Goal: Transaction & Acquisition: Book appointment/travel/reservation

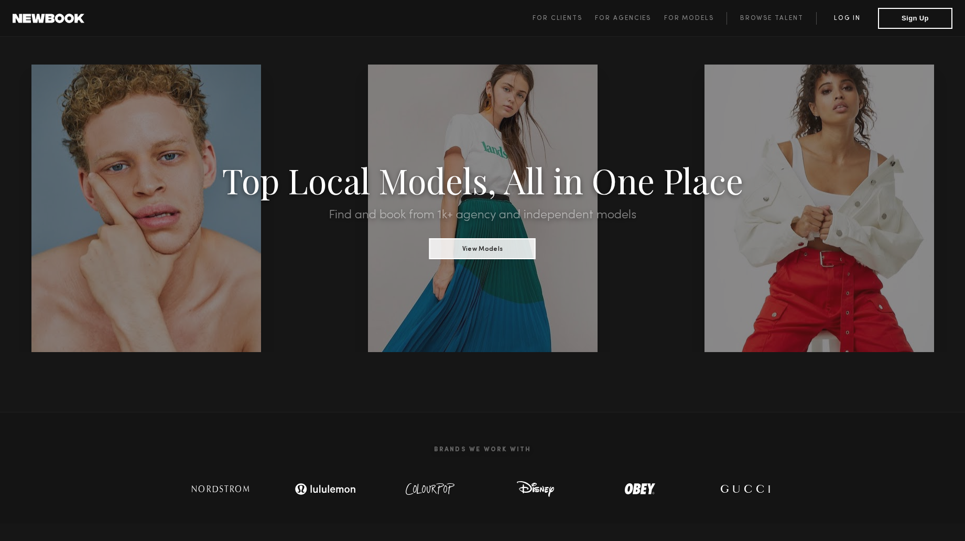
click at [846, 18] on link "Log in" at bounding box center [847, 18] width 62 height 13
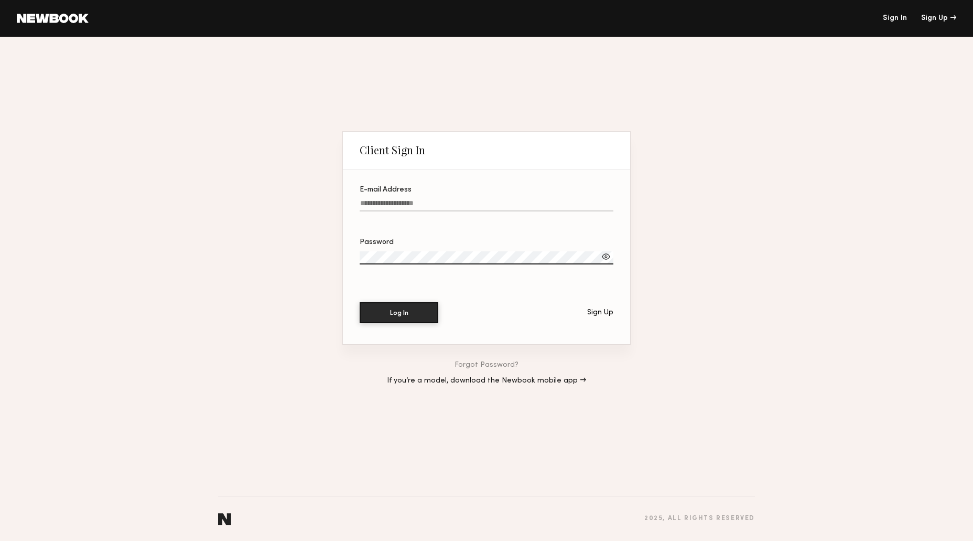
click at [409, 200] on input "E-mail Address" at bounding box center [487, 205] width 254 height 12
type input "**********"
click at [606, 254] on div at bounding box center [606, 256] width 10 height 10
click at [375, 285] on section "**********" at bounding box center [486, 256] width 287 height 175
click at [379, 309] on button "Log In" at bounding box center [399, 311] width 79 height 21
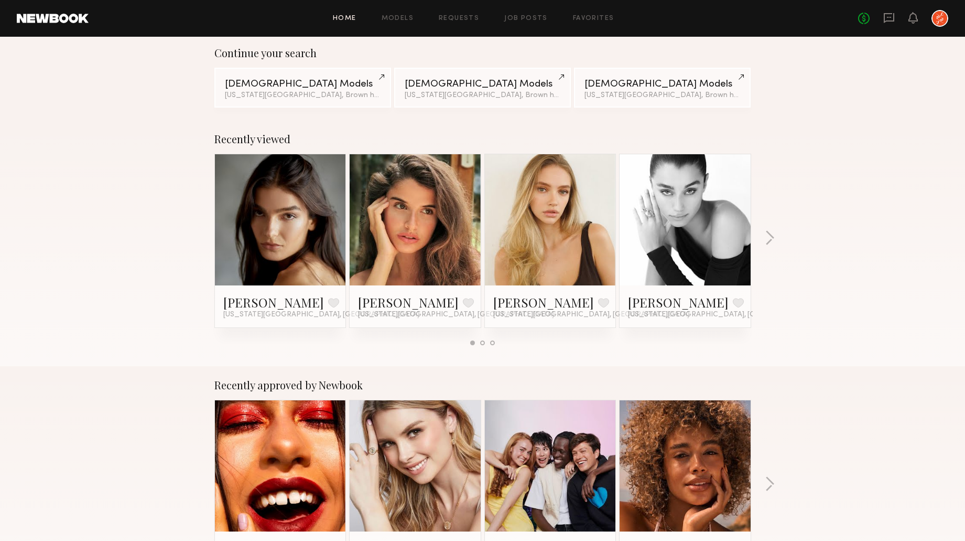
scroll to position [52, 0]
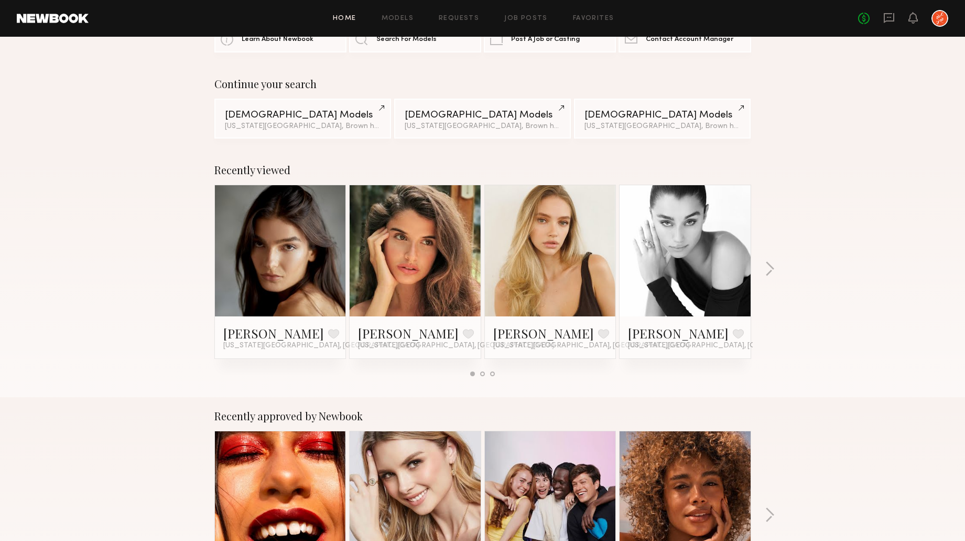
click at [244, 231] on div at bounding box center [280, 250] width 131 height 131
click at [285, 244] on link at bounding box center [281, 250] width 64 height 131
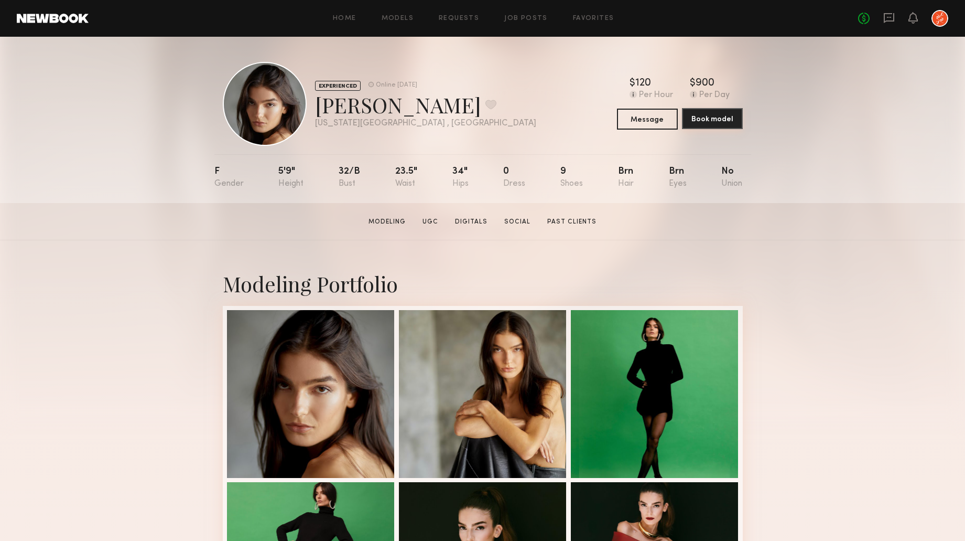
click at [719, 117] on button "Book model" at bounding box center [712, 118] width 61 height 21
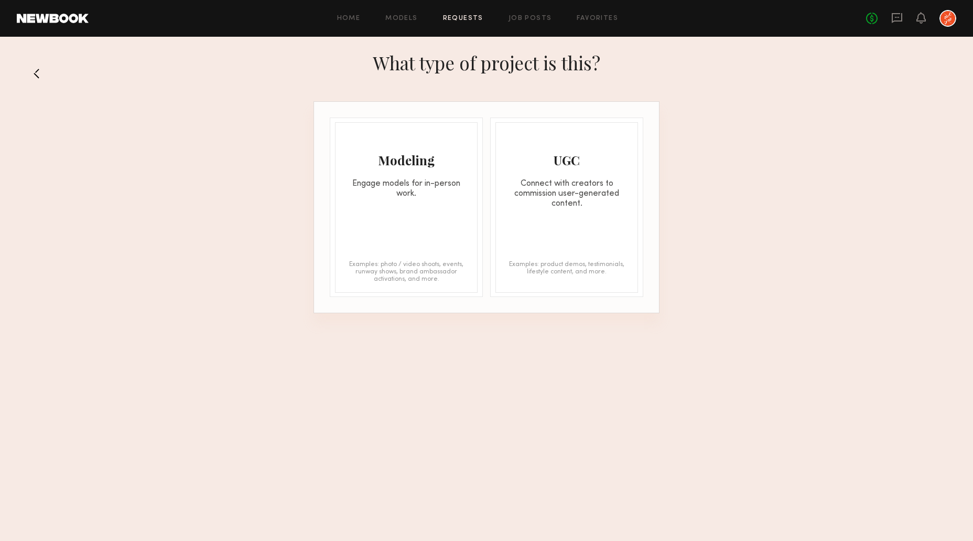
click at [437, 235] on div "Modeling Engage models for in-person work. Examples: photo / video shoots, even…" at bounding box center [406, 207] width 143 height 170
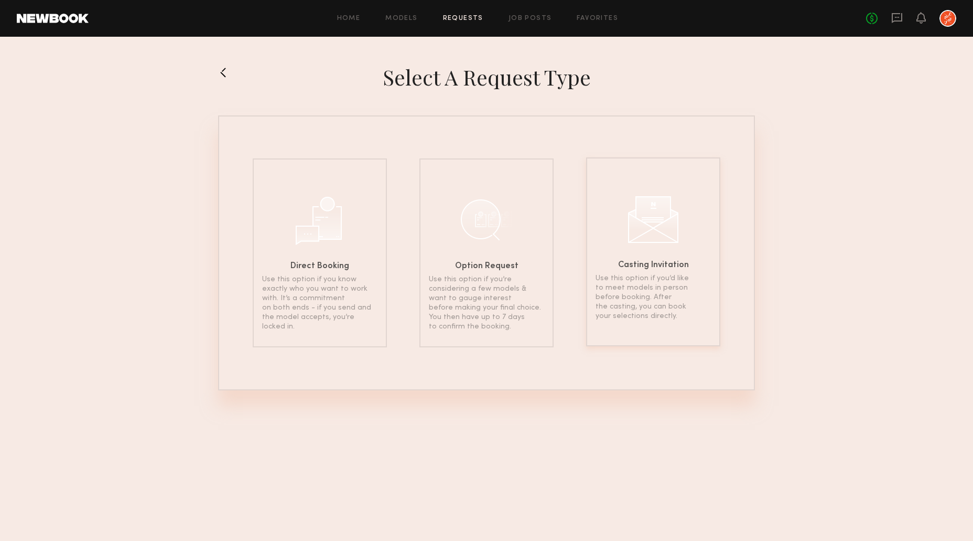
click at [626, 229] on div "Casting Invitation Use this option if you’d like to meet models in person befor…" at bounding box center [653, 251] width 134 height 189
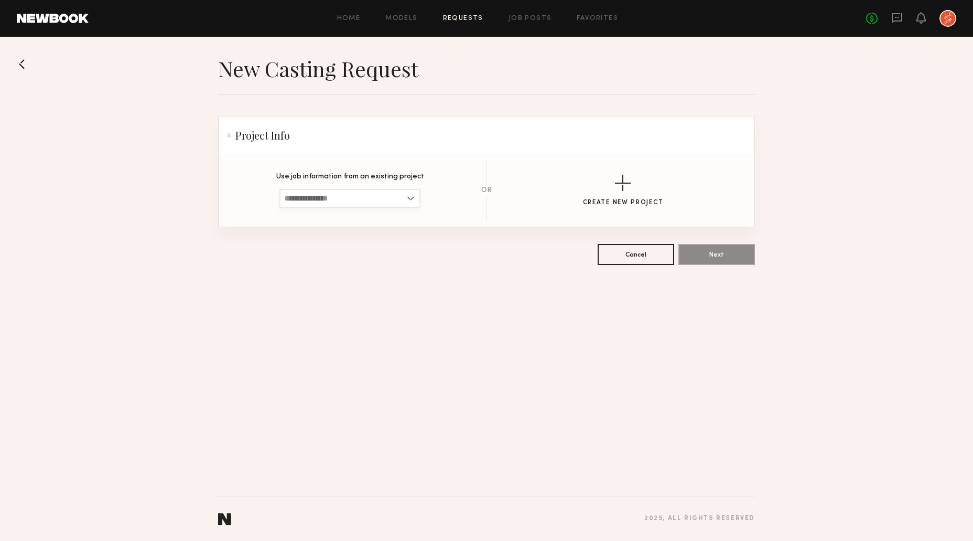
click at [328, 200] on input at bounding box center [349, 198] width 141 height 19
click at [24, 62] on button at bounding box center [25, 64] width 17 height 17
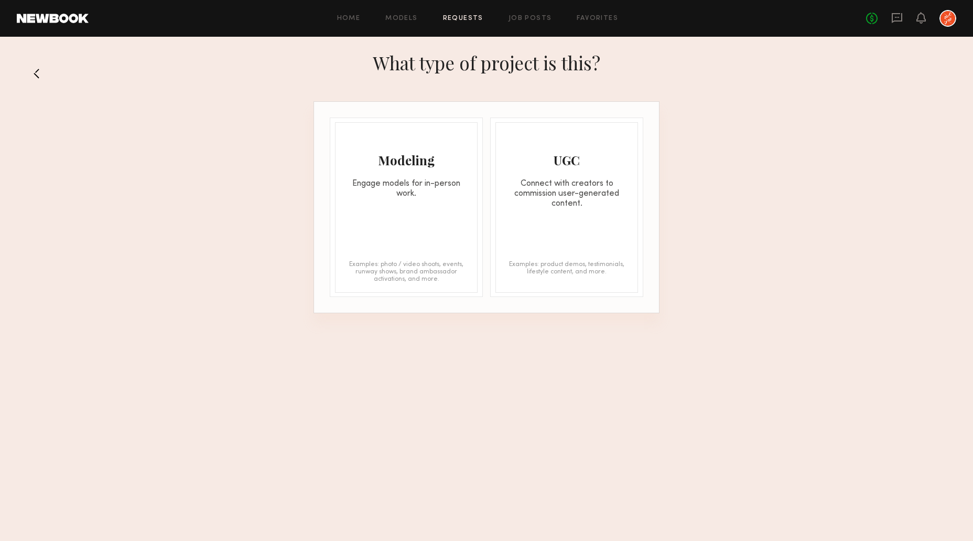
click at [418, 172] on div "Modeling Engage models for in-person work." at bounding box center [407, 161] width 142 height 76
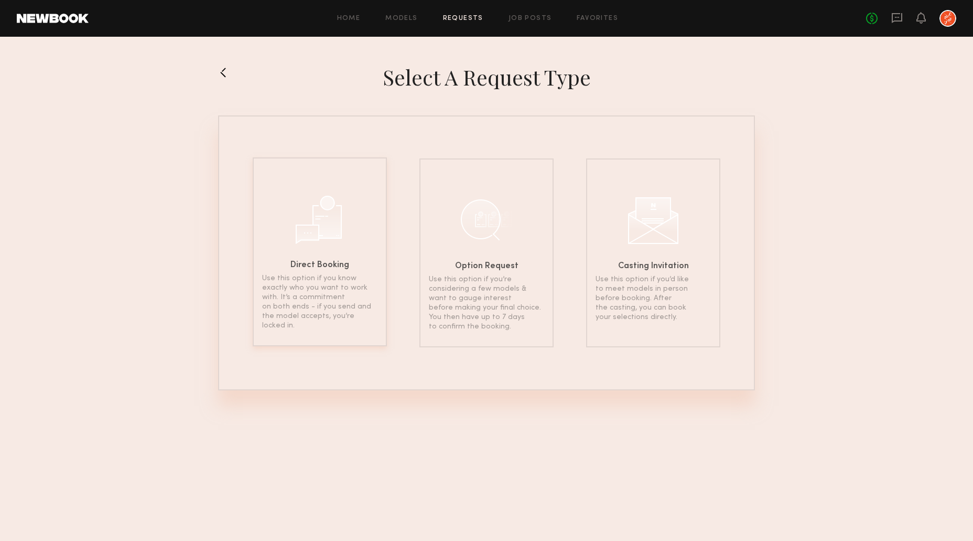
click at [357, 257] on div "Direct Booking Use this option if you know exactly who you want to work with. I…" at bounding box center [320, 251] width 134 height 189
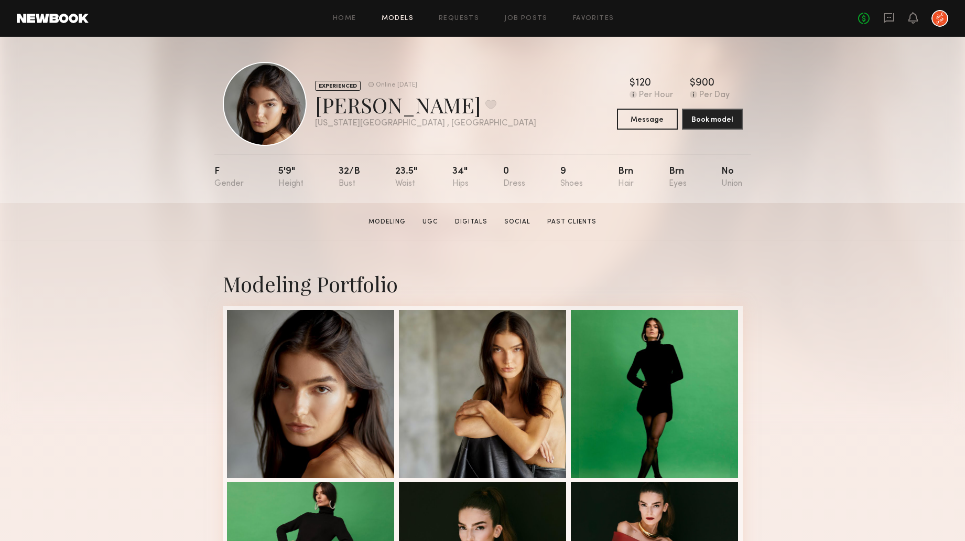
click at [397, 20] on link "Models" at bounding box center [398, 18] width 32 height 7
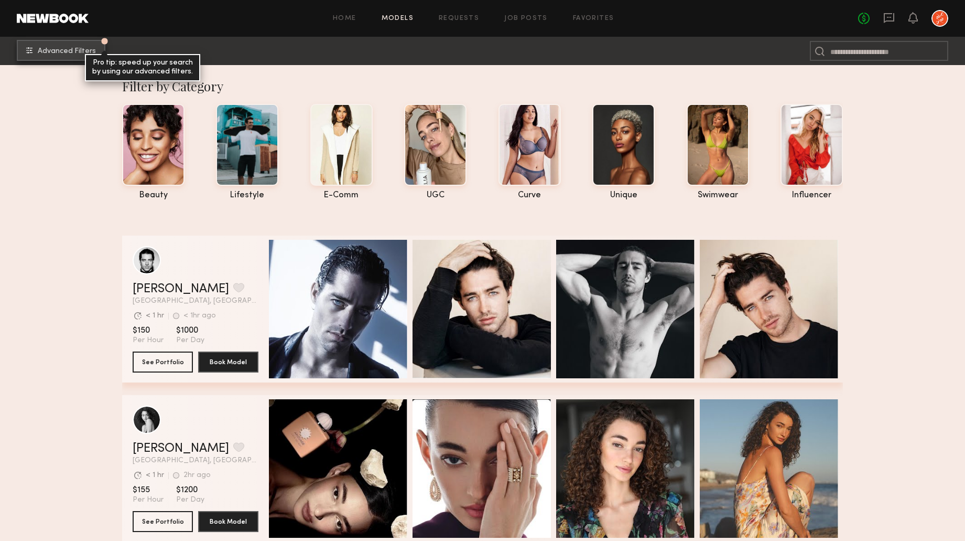
click at [58, 50] on span "Advanced Filters" at bounding box center [67, 51] width 58 height 7
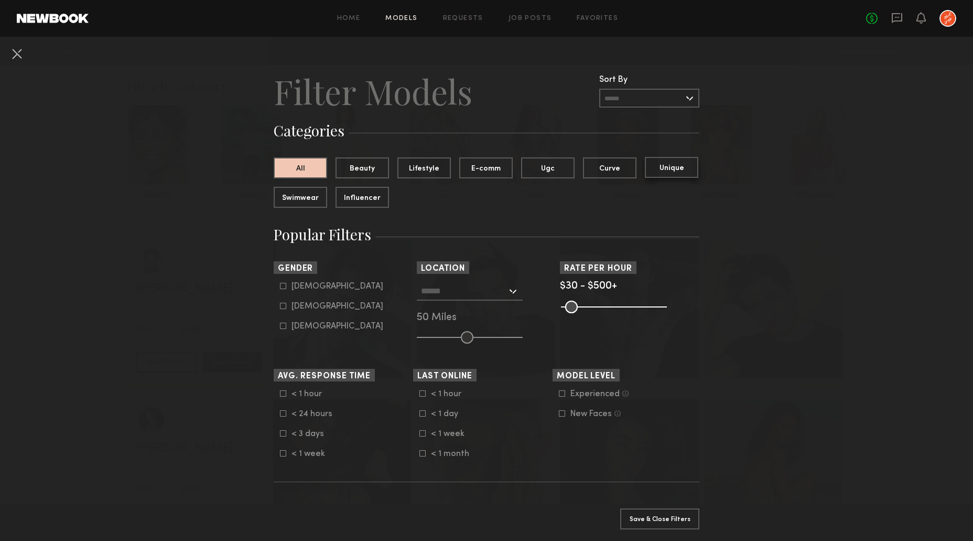
click at [668, 166] on button "Unique" at bounding box center [671, 167] width 53 height 21
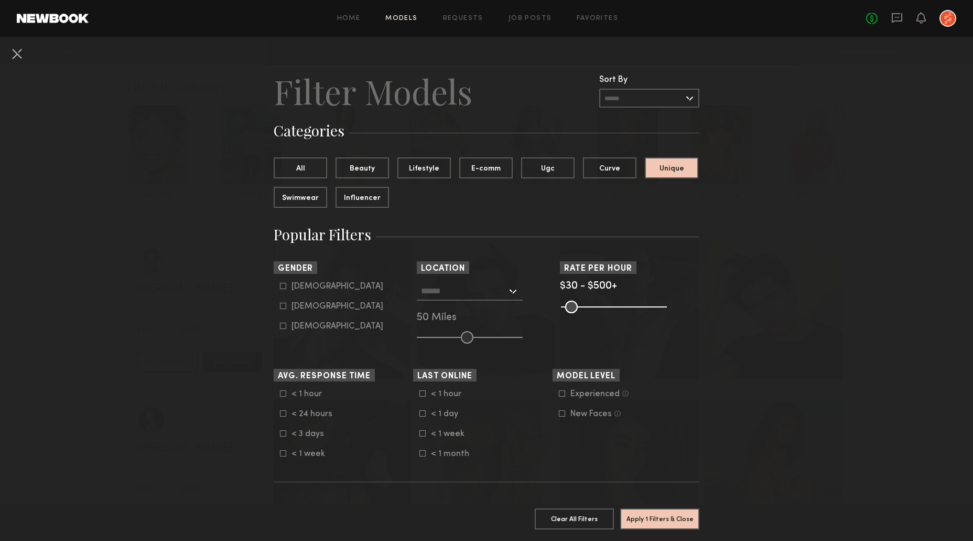
click at [280, 306] on icon at bounding box center [283, 306] width 6 height 6
type input "**"
click at [505, 287] on div at bounding box center [470, 291] width 106 height 19
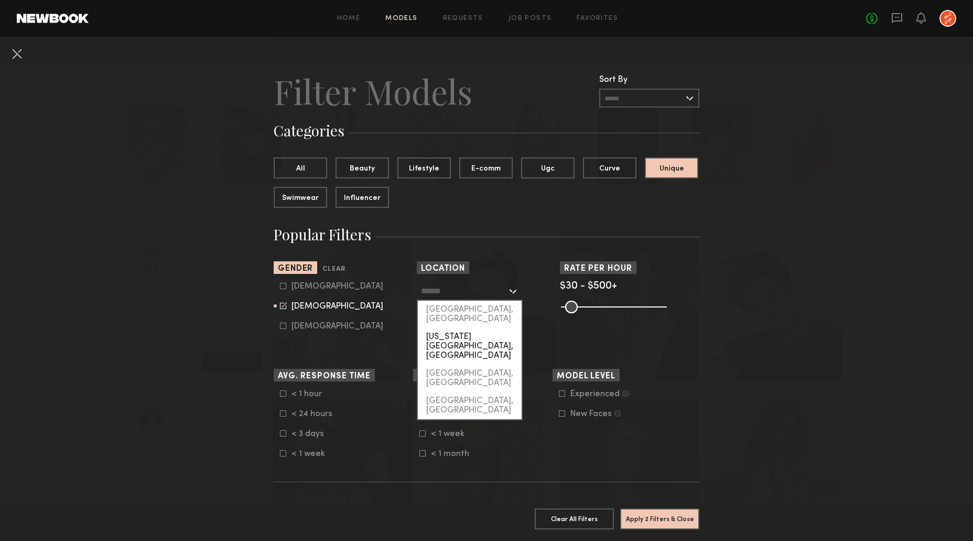
click at [464, 329] on div "[US_STATE][GEOGRAPHIC_DATA], [GEOGRAPHIC_DATA]" at bounding box center [470, 346] width 104 height 37
type input "**********"
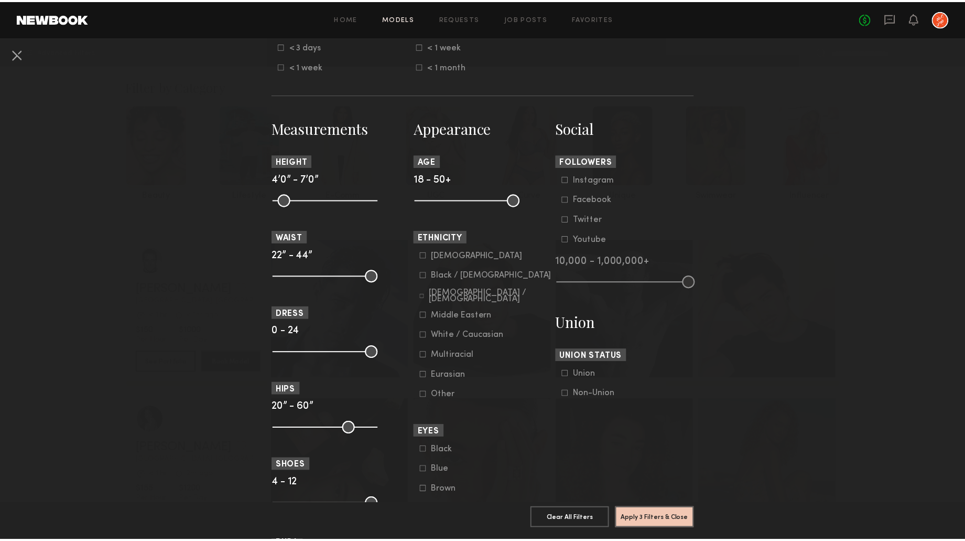
scroll to position [419, 0]
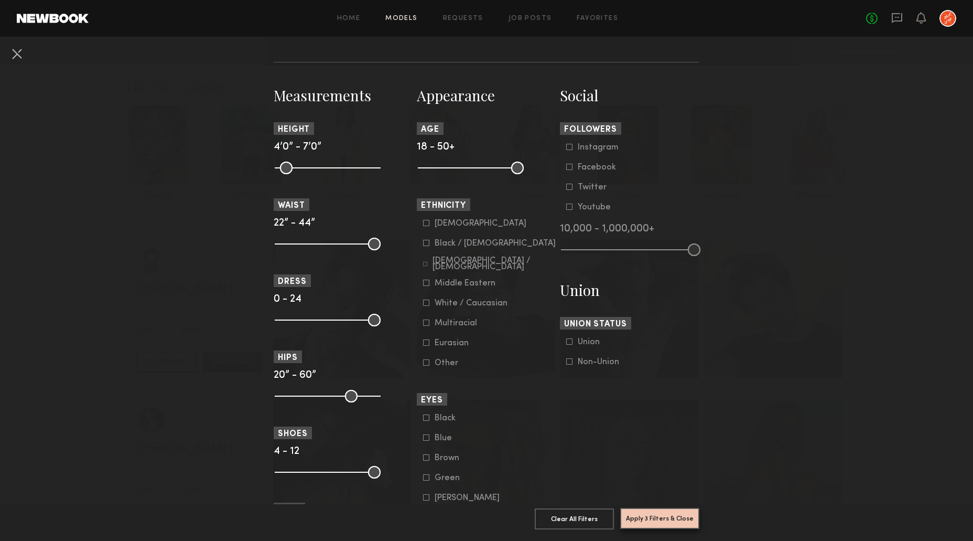
click at [661, 509] on button "Apply 3 Filters & Close" at bounding box center [659, 518] width 79 height 21
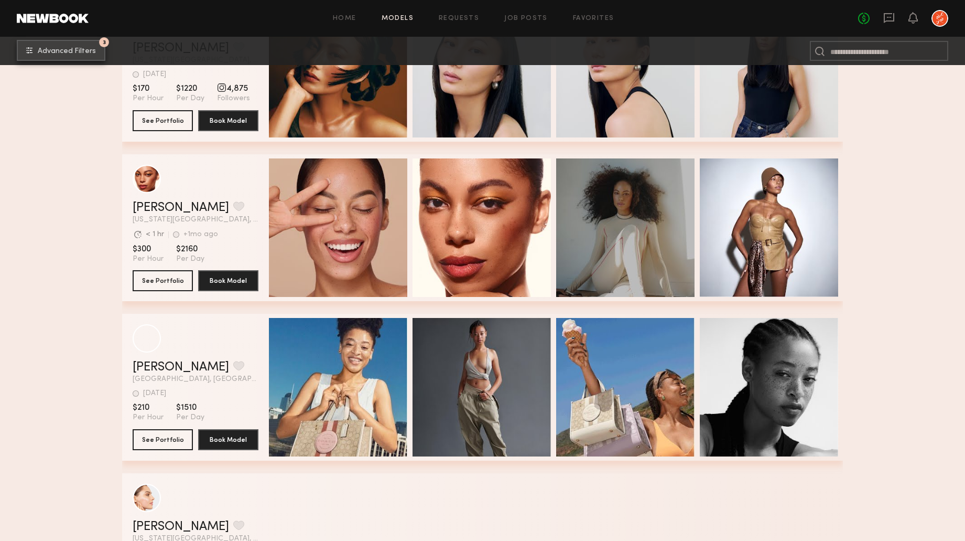
scroll to position [3618, 0]
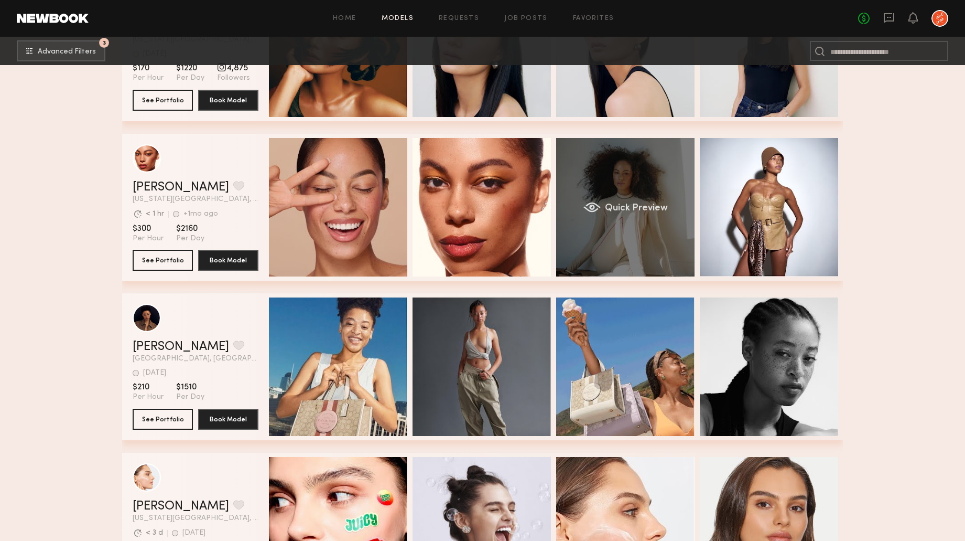
click at [673, 232] on div "Quick Preview" at bounding box center [625, 207] width 138 height 138
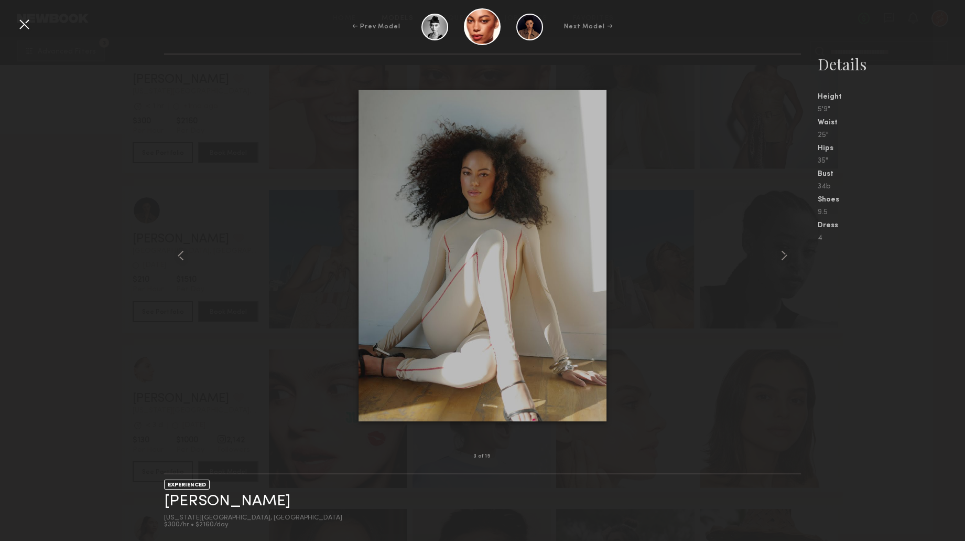
scroll to position [3723, 0]
click at [22, 24] on div at bounding box center [24, 24] width 17 height 17
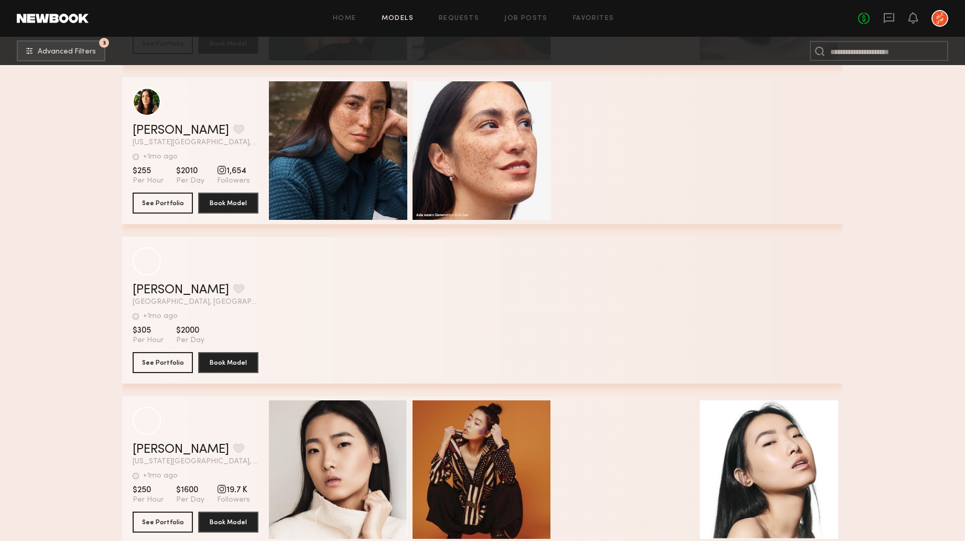
scroll to position [7550, 0]
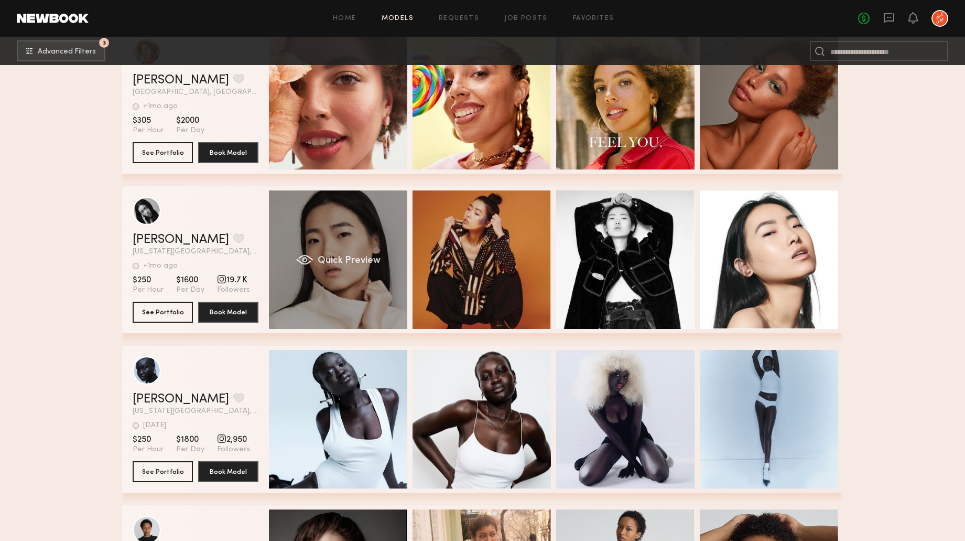
click at [333, 245] on div "Quick Preview" at bounding box center [338, 259] width 138 height 138
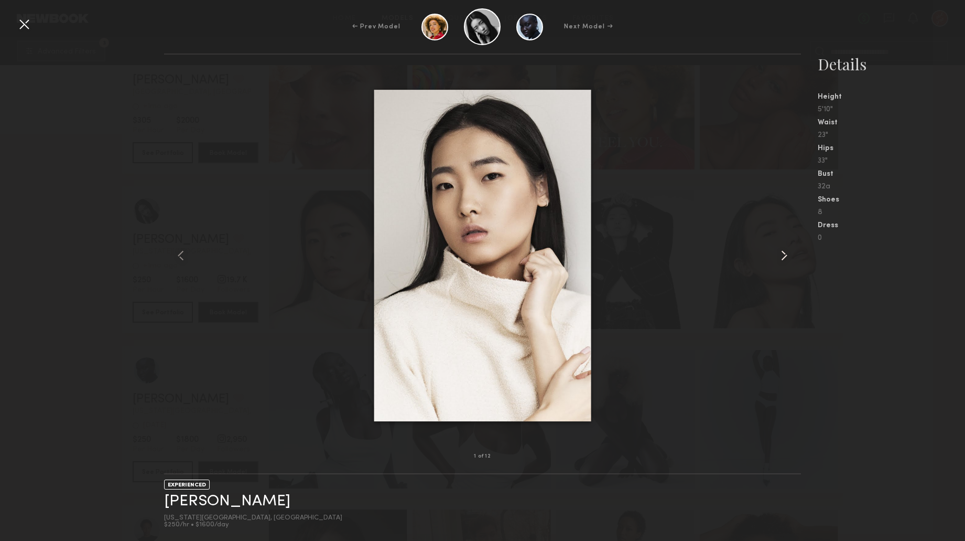
click at [784, 255] on common-icon at bounding box center [784, 255] width 17 height 17
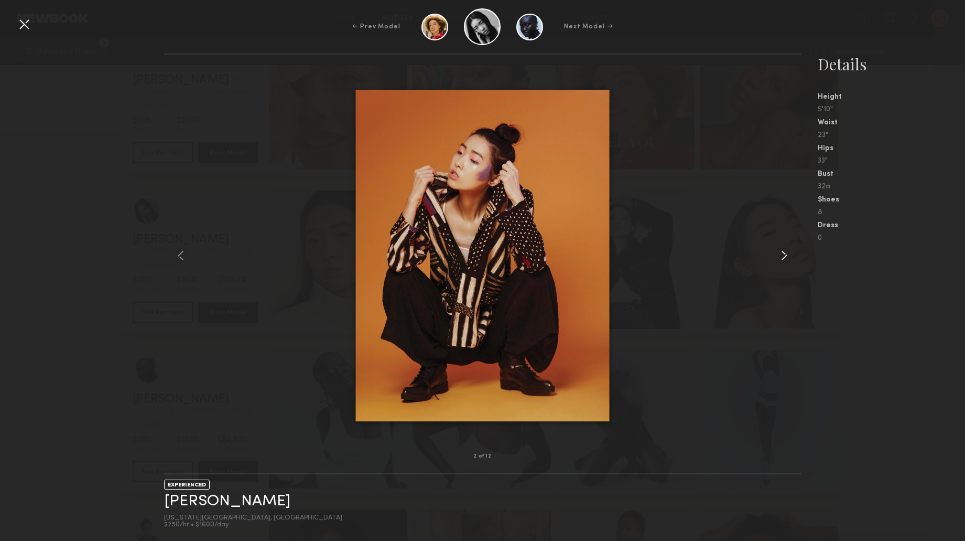
click at [784, 255] on common-icon at bounding box center [784, 255] width 17 height 17
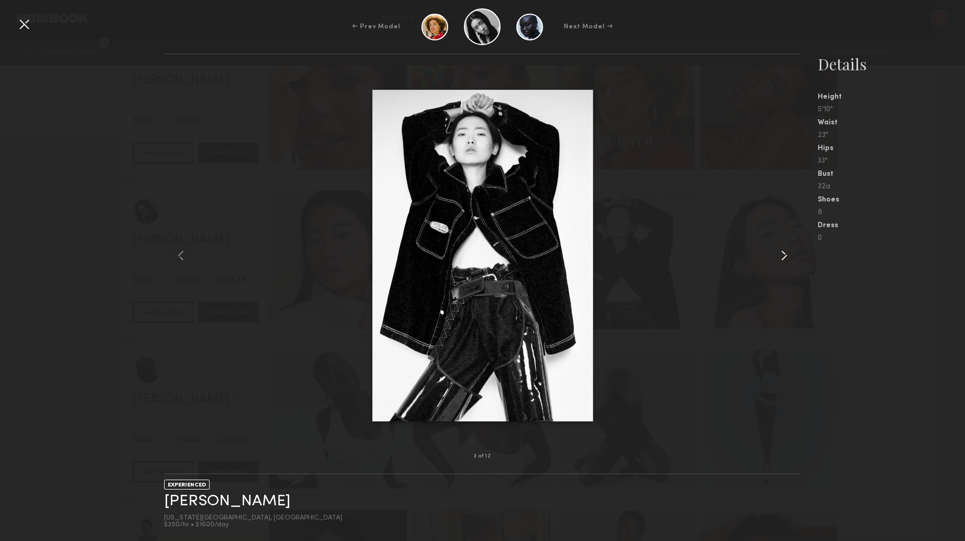
click at [784, 255] on common-icon at bounding box center [784, 255] width 17 height 17
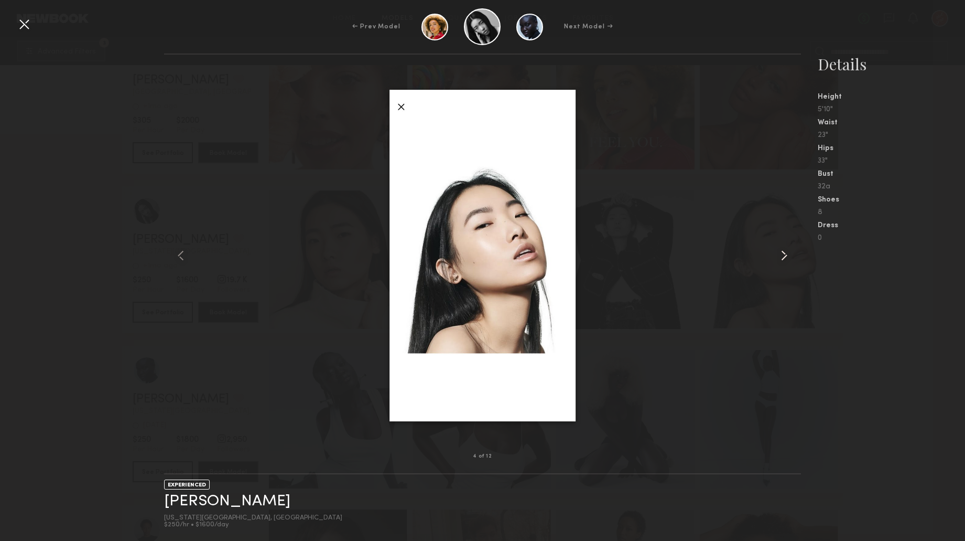
click at [784, 255] on common-icon at bounding box center [784, 255] width 17 height 17
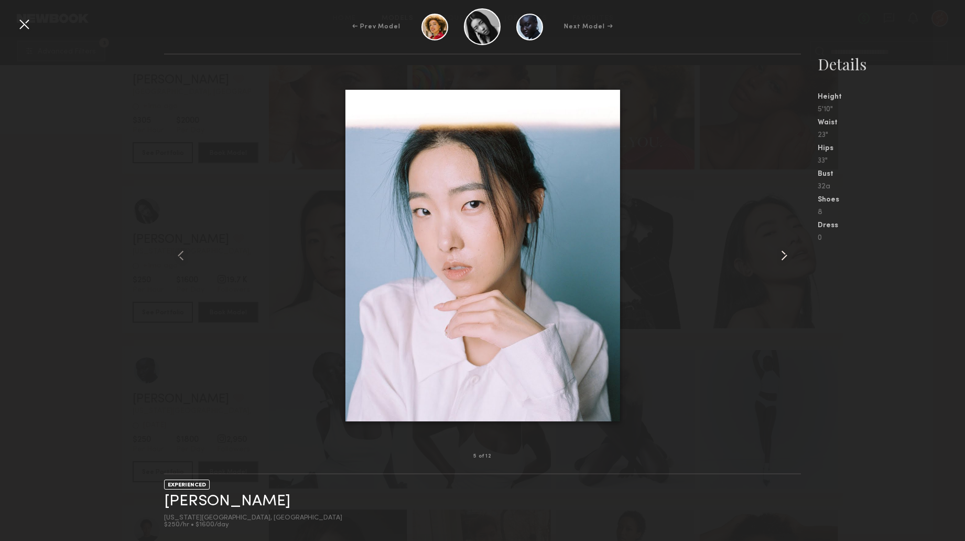
click at [784, 255] on common-icon at bounding box center [784, 255] width 17 height 17
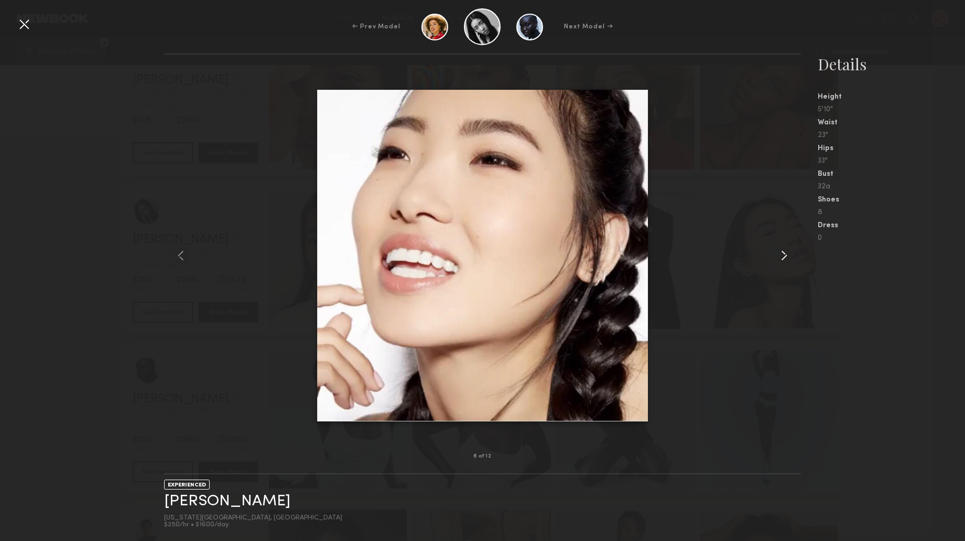
click at [784, 255] on common-icon at bounding box center [784, 255] width 17 height 17
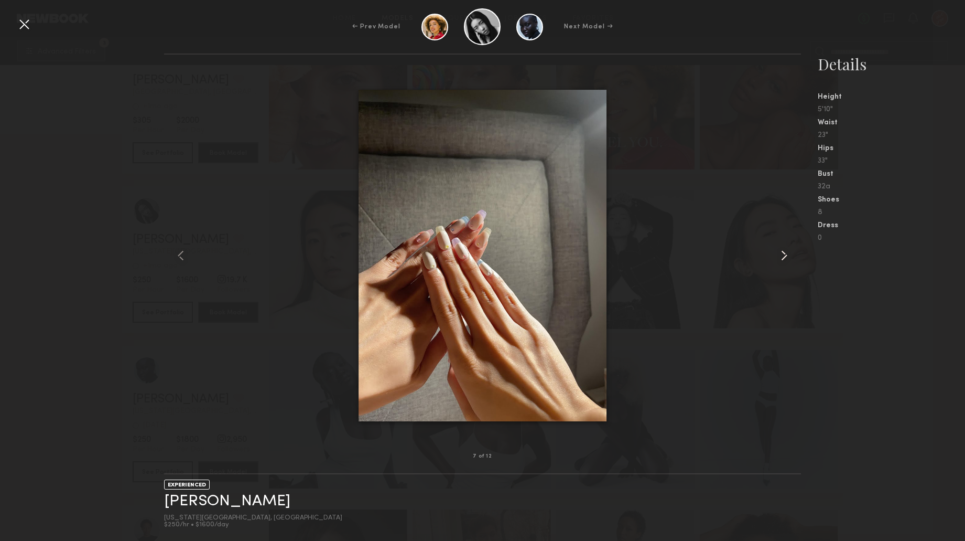
click at [784, 255] on common-icon at bounding box center [784, 255] width 17 height 17
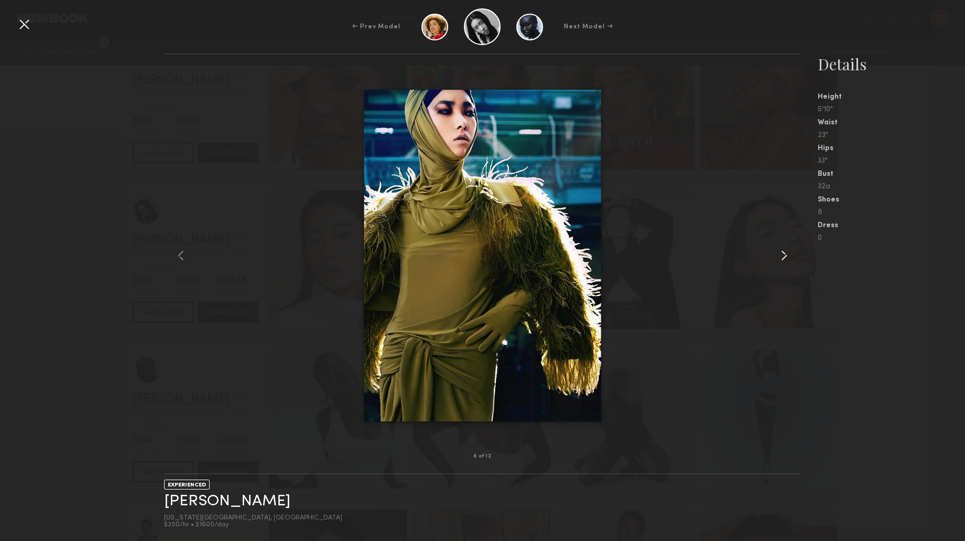
click at [784, 255] on common-icon at bounding box center [784, 255] width 17 height 17
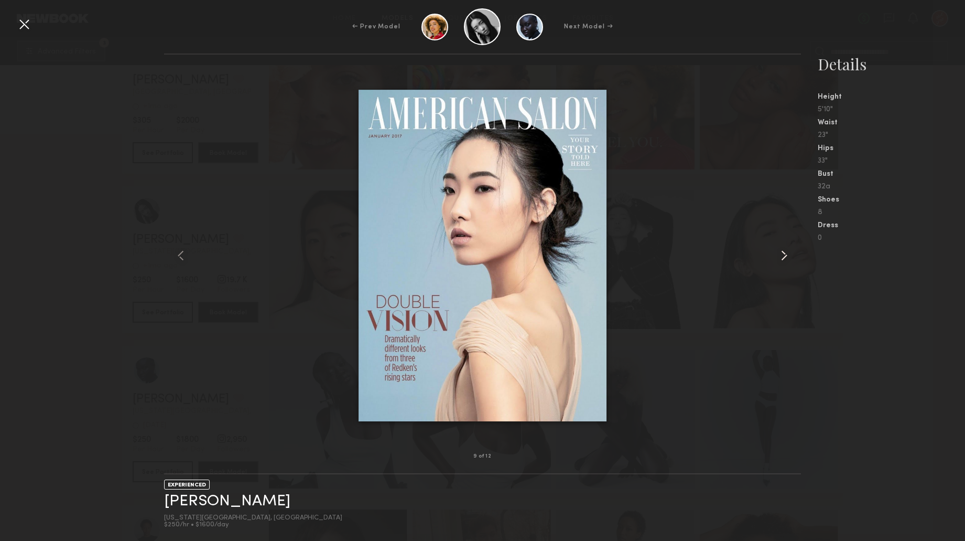
click at [784, 255] on common-icon at bounding box center [784, 255] width 17 height 17
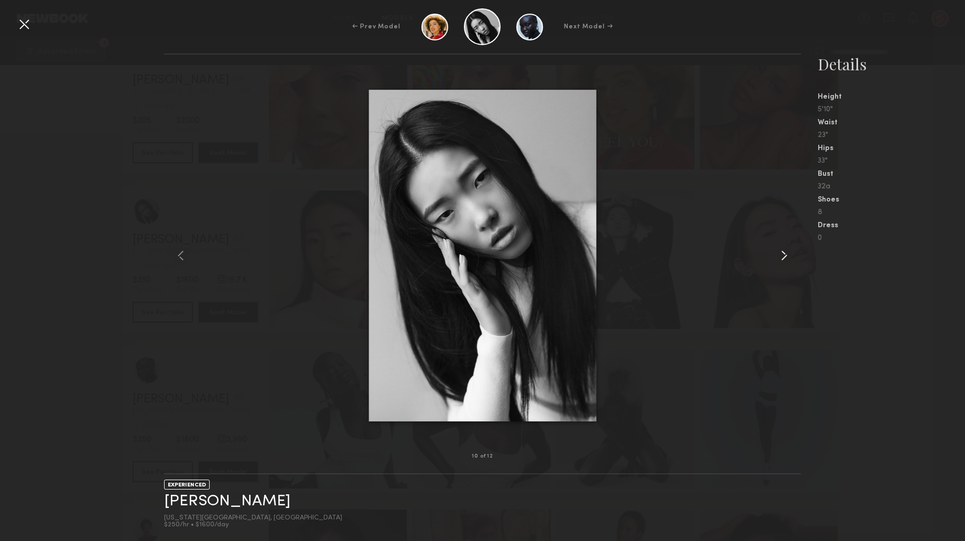
click at [784, 255] on common-icon at bounding box center [784, 255] width 17 height 17
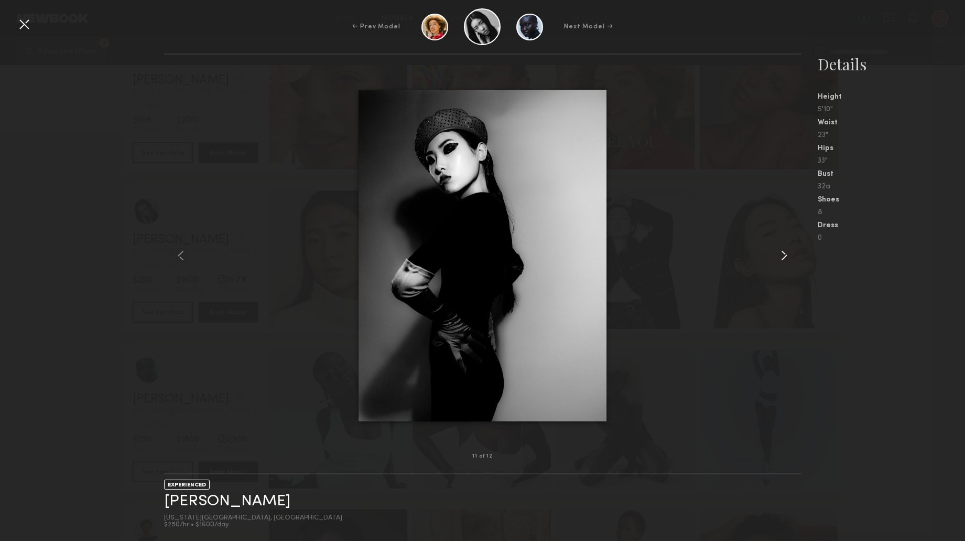
click at [784, 255] on common-icon at bounding box center [784, 255] width 17 height 17
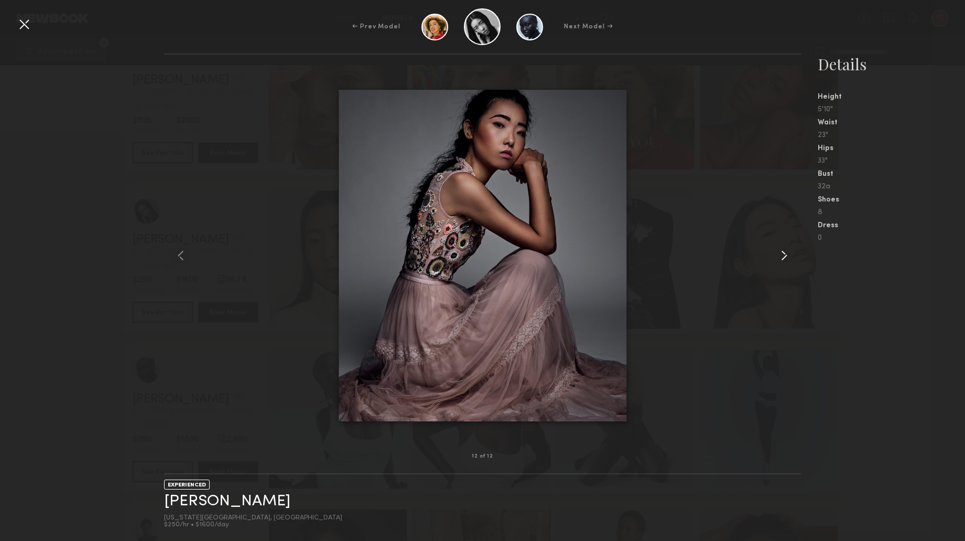
click at [784, 255] on common-icon at bounding box center [784, 255] width 17 height 17
